Goal: Information Seeking & Learning: Find contact information

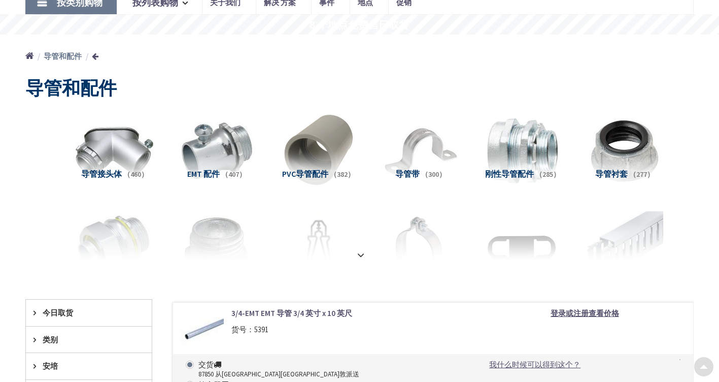
scroll to position [136, 0]
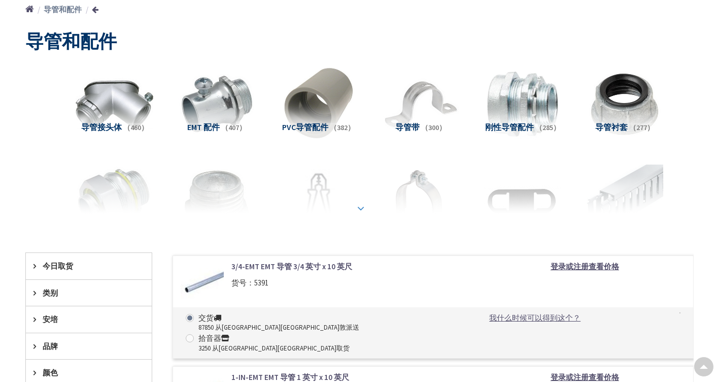
click at [354, 196] on div at bounding box center [360, 186] width 618 height 56
click at [363, 203] on strong at bounding box center [361, 208] width 12 height 11
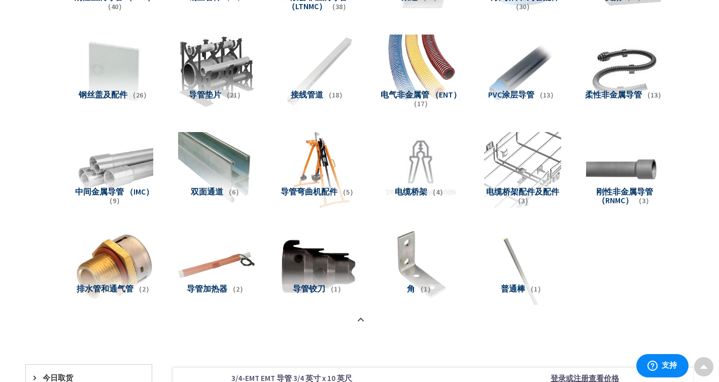
scroll to position [758, 0]
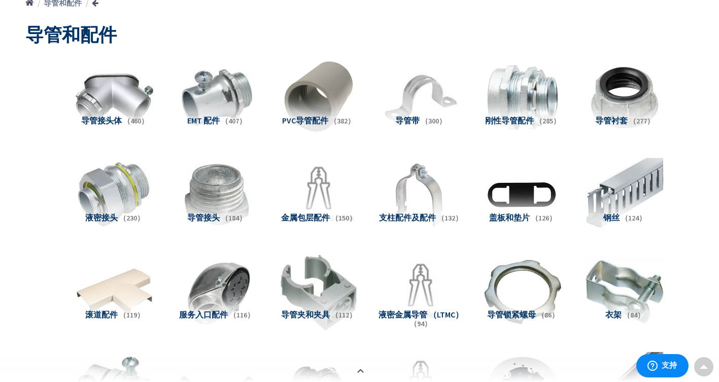
scroll to position [148, 0]
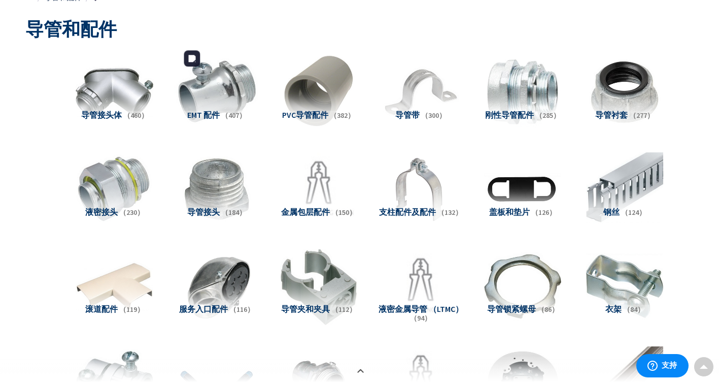
click at [232, 77] on img at bounding box center [216, 92] width 85 height 85
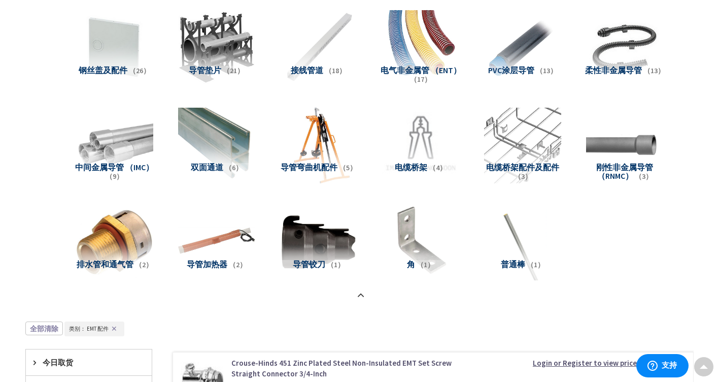
scroll to position [0, 0]
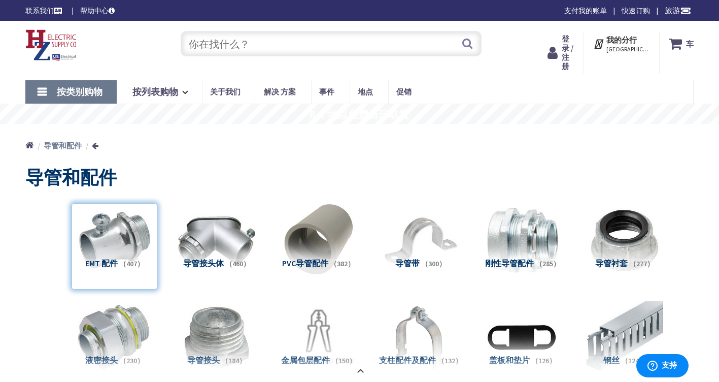
click at [43, 82] on link "按类别购物" at bounding box center [70, 91] width 91 height 23
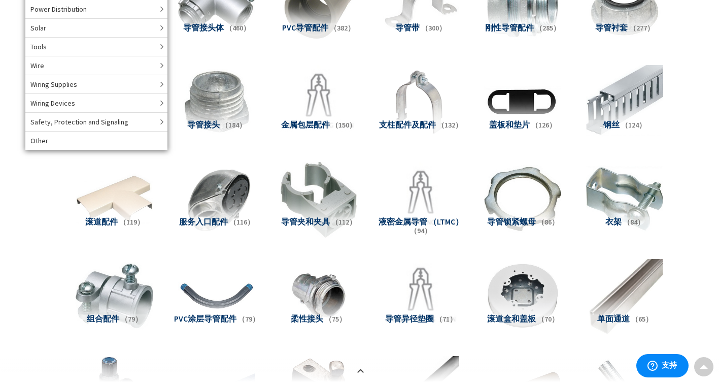
scroll to position [244, 0]
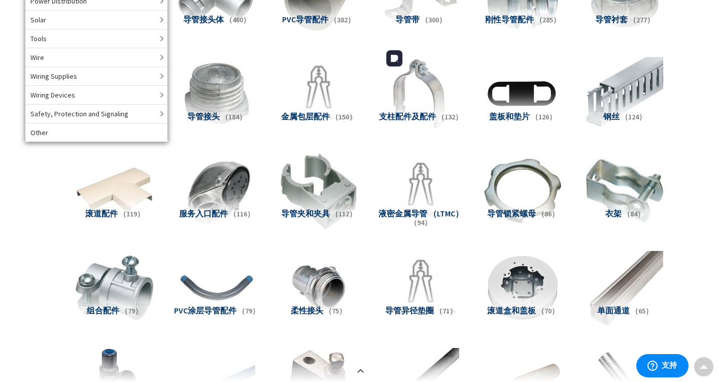
click at [430, 84] on img at bounding box center [420, 93] width 85 height 85
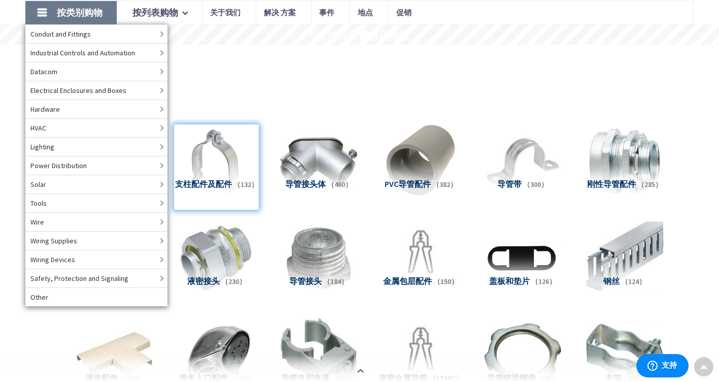
scroll to position [79, 0]
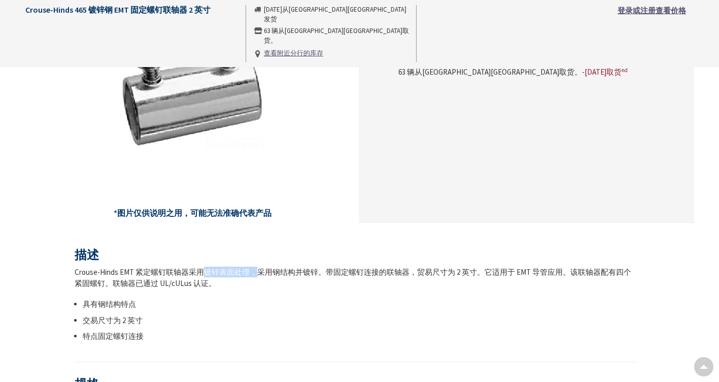
drag, startPoint x: 201, startPoint y: 267, endPoint x: 250, endPoint y: 269, distance: 49.3
click at [253, 267] on div "Crouse-Hinds EMT 紧定螺钉联轴器采用镀锌表面处理，采用钢结构并镀锌。带固定螺钉连接的联轴器，贸易尺寸为 2 英寸。它适用于 EMT 导管应用。…" at bounding box center [356, 278] width 563 height 22
click at [218, 286] on button at bounding box center [212, 280] width 13 height 13
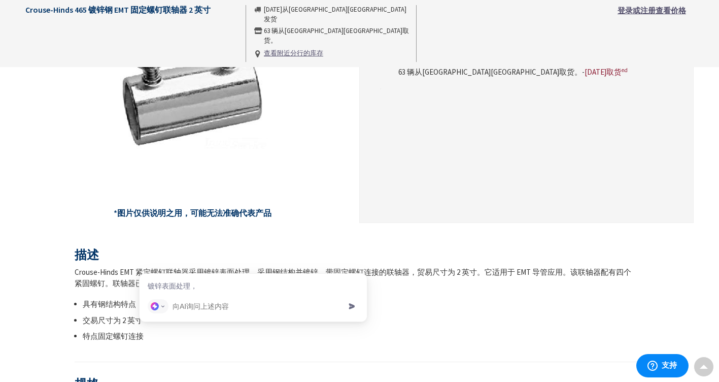
click at [425, 289] on div "Crouse-Hinds EMT 紧定螺钉联轴器采用镀锌表面处理，采用钢结构并镀锌。带固定螺钉连接的联轴器，贸易尺寸为 2 英寸。它适用于 EMT 导管应用。…" at bounding box center [356, 304] width 563 height 75
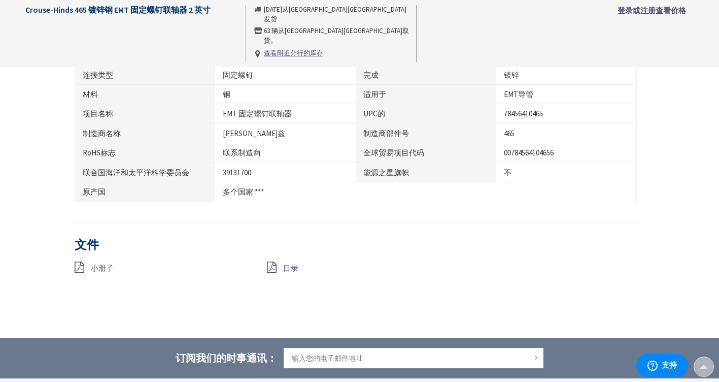
scroll to position [570, 0]
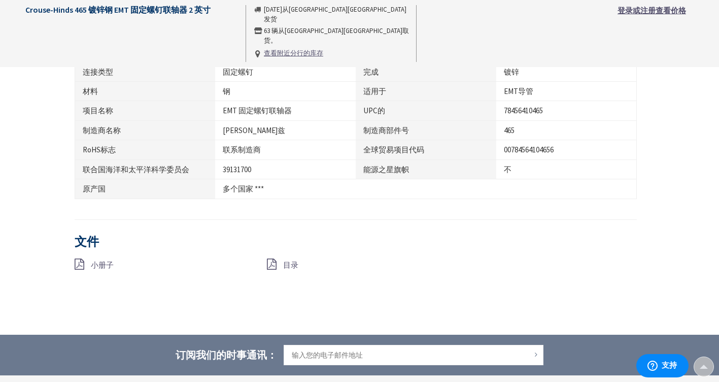
click at [96, 265] on span "小册子" at bounding box center [102, 265] width 23 height 10
click at [286, 262] on span "目录" at bounding box center [290, 265] width 15 height 10
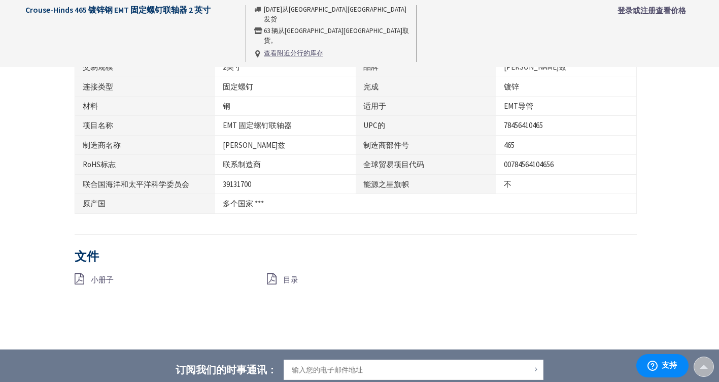
scroll to position [557, 0]
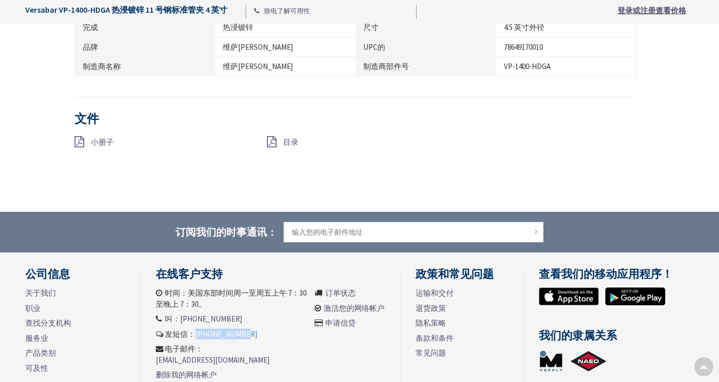
drag, startPoint x: 209, startPoint y: 325, endPoint x: 196, endPoint y: 326, distance: 12.2
click at [196, 328] on li "发短信： 413-848-6603" at bounding box center [233, 333] width 154 height 11
click at [233, 313] on li "叫： 413-848-6603" at bounding box center [233, 318] width 154 height 11
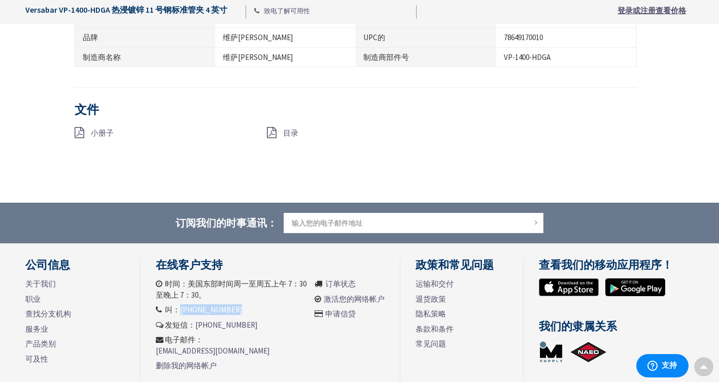
drag, startPoint x: 233, startPoint y: 307, endPoint x: 185, endPoint y: 310, distance: 47.3
click at [185, 310] on li "叫： 413-848-6603" at bounding box center [233, 309] width 154 height 11
copy ul "[PHONE_NUMBER]"
click at [261, 334] on li "电子邮件： customersupport@hzelectric.com" at bounding box center [233, 345] width 154 height 22
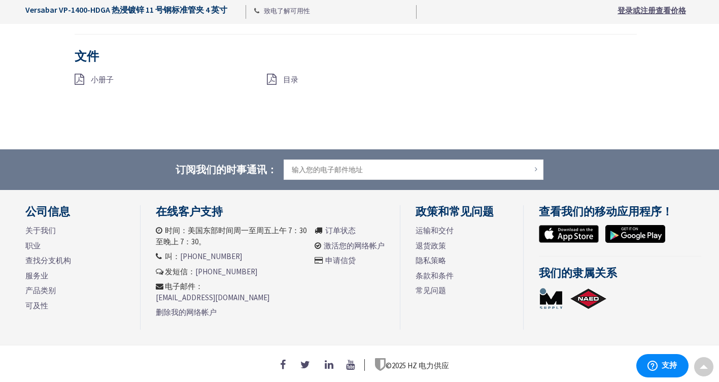
scroll to position [709, 0]
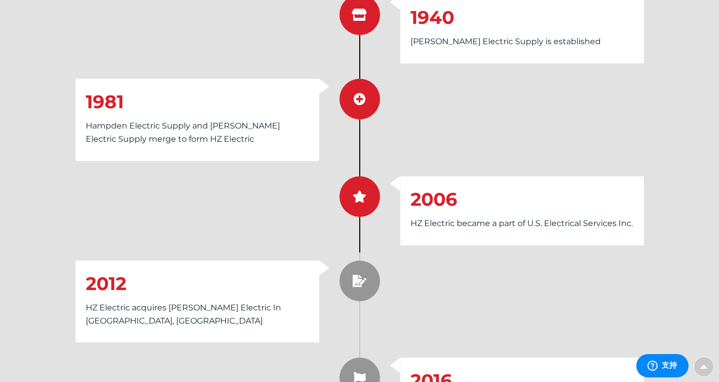
scroll to position [1617, 0]
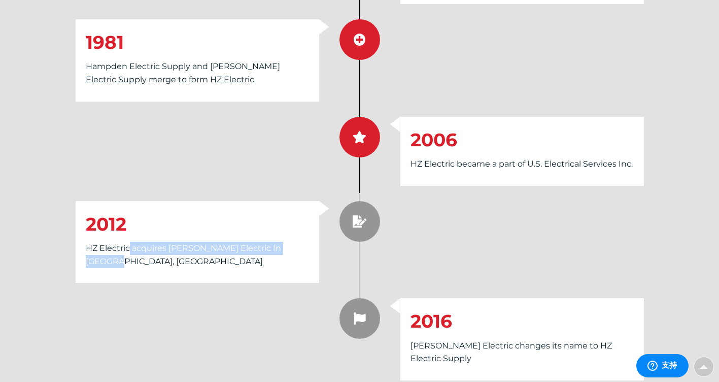
drag, startPoint x: 129, startPoint y: 250, endPoint x: 312, endPoint y: 251, distance: 182.3
click at [312, 251] on div "2012 HZ Electric acquires [PERSON_NAME] Electric In [GEOGRAPHIC_DATA], [GEOGRAP…" at bounding box center [198, 242] width 244 height 82
click at [301, 265] on icon at bounding box center [301, 265] width 3 height 3
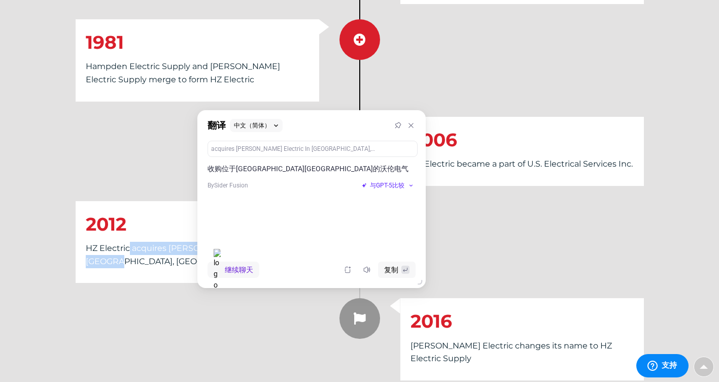
click at [167, 246] on p "HZ Electric acquires [PERSON_NAME] Electric In [GEOGRAPHIC_DATA], [GEOGRAPHIC_D…" at bounding box center [197, 255] width 223 height 26
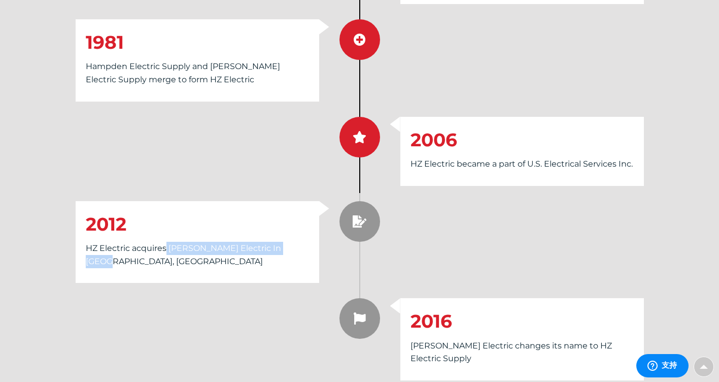
drag, startPoint x: 167, startPoint y: 251, endPoint x: 297, endPoint y: 246, distance: 130.6
click at [297, 246] on p "HZ Electric acquires [PERSON_NAME] Electric In [GEOGRAPHIC_DATA], [GEOGRAPHIC_D…" at bounding box center [197, 255] width 223 height 26
click at [188, 256] on div "2012 HZ Electric acquires [PERSON_NAME] Electric In [GEOGRAPHIC_DATA], [GEOGRAP…" at bounding box center [198, 242] width 244 height 82
drag, startPoint x: 169, startPoint y: 246, endPoint x: 314, endPoint y: 249, distance: 145.2
click at [314, 249] on div "2012 HZ Electric acquires [PERSON_NAME] Electric In [GEOGRAPHIC_DATA], [GEOGRAP…" at bounding box center [198, 242] width 244 height 82
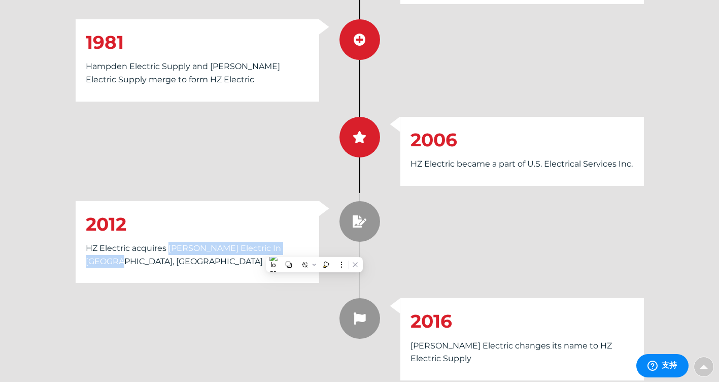
copy p "[PERSON_NAME] Electric In [GEOGRAPHIC_DATA], [GEOGRAPHIC_DATA]"
